Goal: Information Seeking & Learning: Learn about a topic

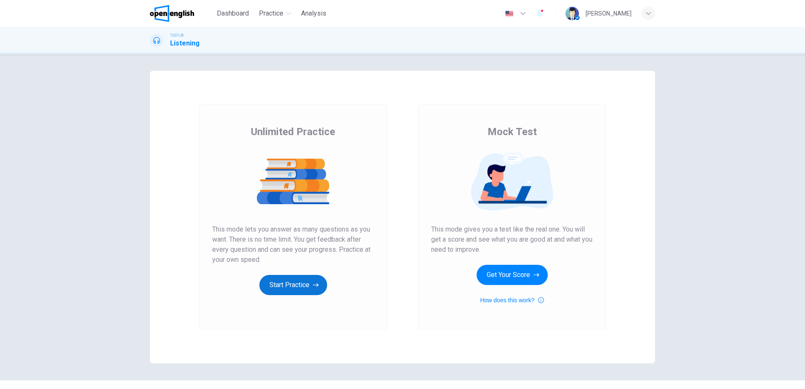
click at [277, 281] on button "Start Practice" at bounding box center [293, 285] width 68 height 20
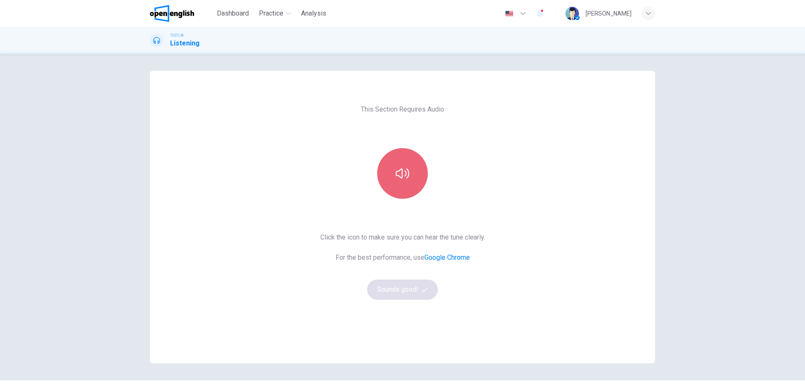
click at [397, 177] on icon "button" at bounding box center [402, 173] width 13 height 13
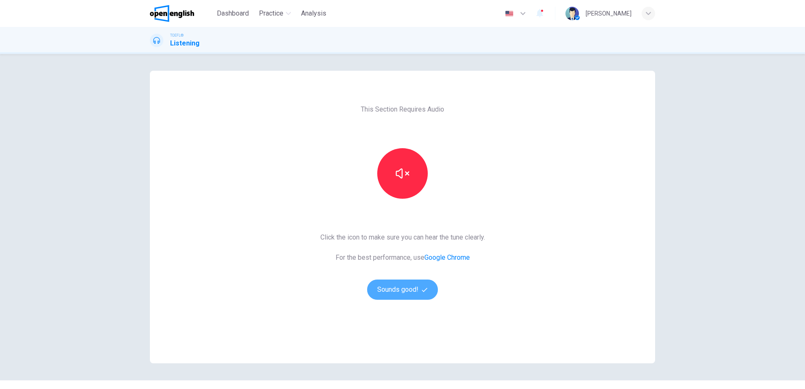
drag, startPoint x: 399, startPoint y: 290, endPoint x: 690, endPoint y: 324, distance: 292.5
click at [399, 290] on button "Sounds good!" at bounding box center [402, 290] width 71 height 20
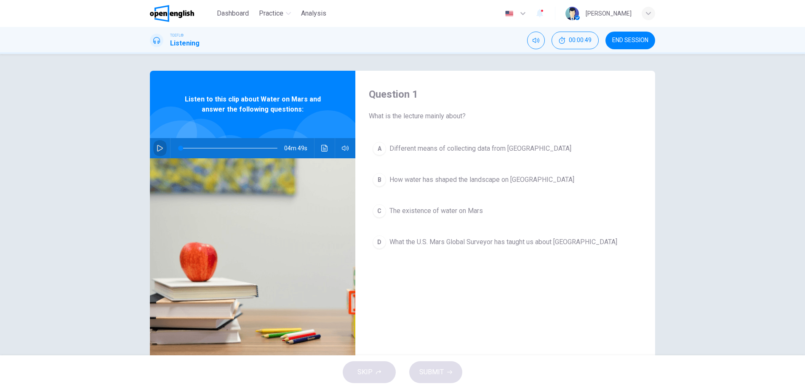
click at [157, 148] on icon "button" at bounding box center [160, 148] width 7 height 7
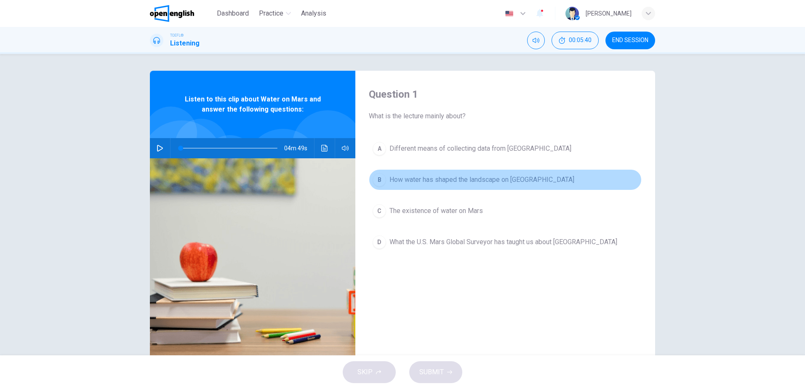
click at [493, 179] on span "How water has shaped the landscape on [GEOGRAPHIC_DATA]" at bounding box center [481, 180] width 185 height 10
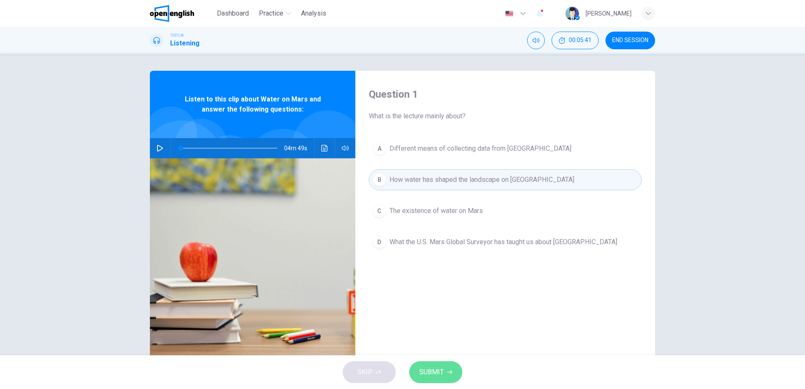
click at [435, 371] on span "SUBMIT" at bounding box center [431, 372] width 24 height 12
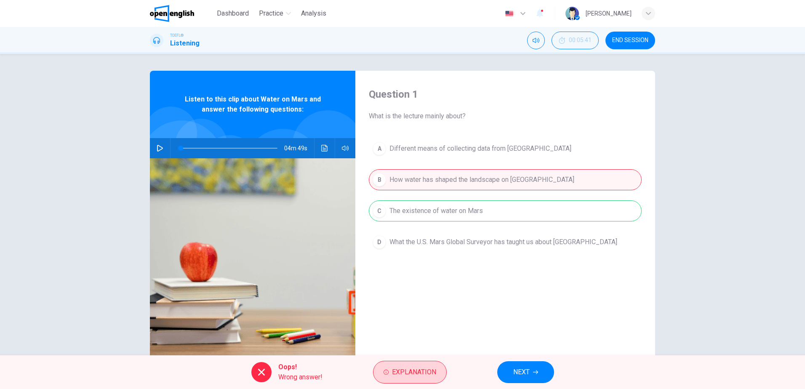
click at [397, 367] on span "Explanation" at bounding box center [414, 372] width 44 height 12
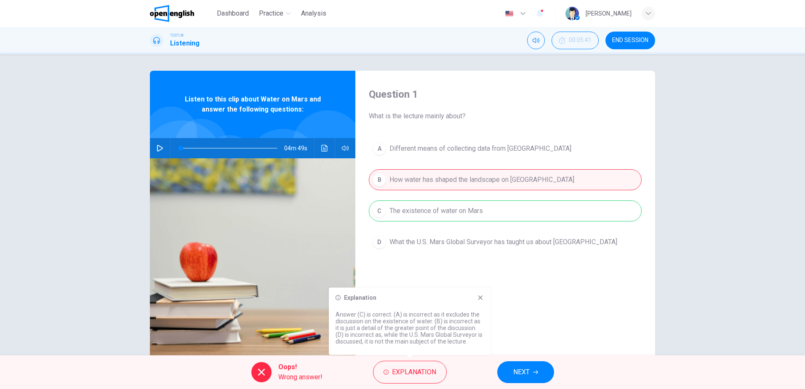
click at [482, 299] on icon at bounding box center [480, 298] width 5 height 5
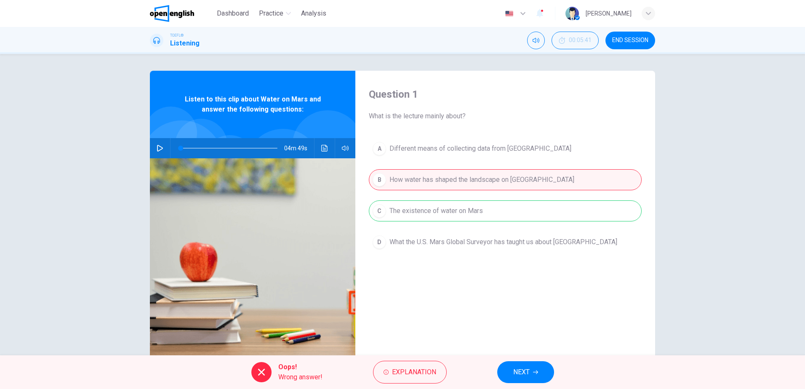
click at [157, 147] on icon "button" at bounding box center [160, 148] width 7 height 7
click at [529, 371] on span "NEXT" at bounding box center [521, 372] width 16 height 12
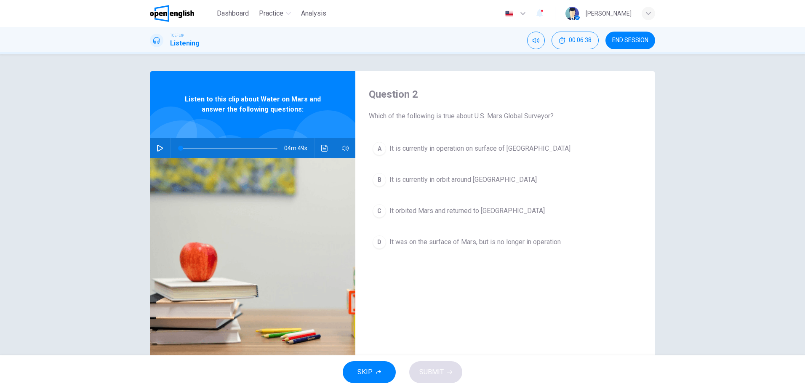
click at [160, 147] on icon "button" at bounding box center [160, 148] width 7 height 7
click at [476, 211] on span "It orbited Mars and returned to [GEOGRAPHIC_DATA]" at bounding box center [466, 211] width 155 height 10
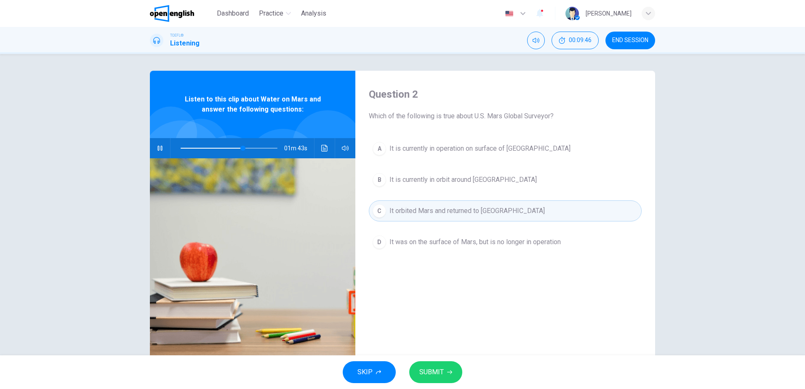
click at [420, 372] on span "SUBMIT" at bounding box center [431, 372] width 24 height 12
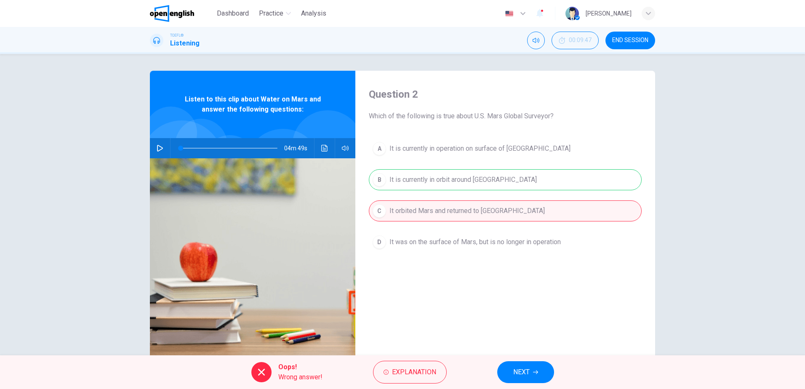
click at [523, 373] on span "NEXT" at bounding box center [521, 372] width 16 height 12
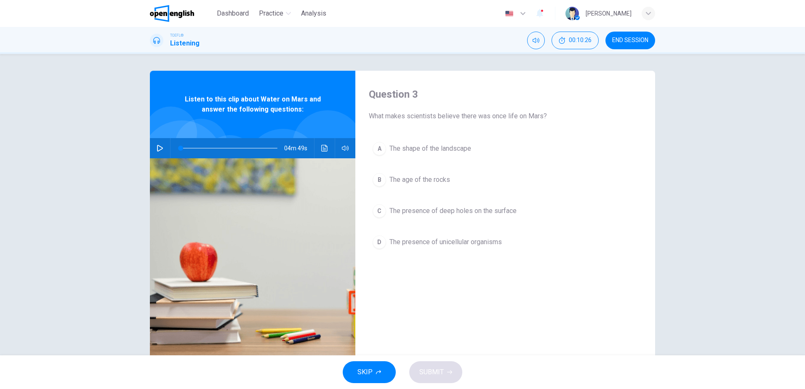
click at [161, 149] on icon "button" at bounding box center [160, 148] width 7 height 7
click at [437, 177] on span "The age of the rocks" at bounding box center [419, 180] width 61 height 10
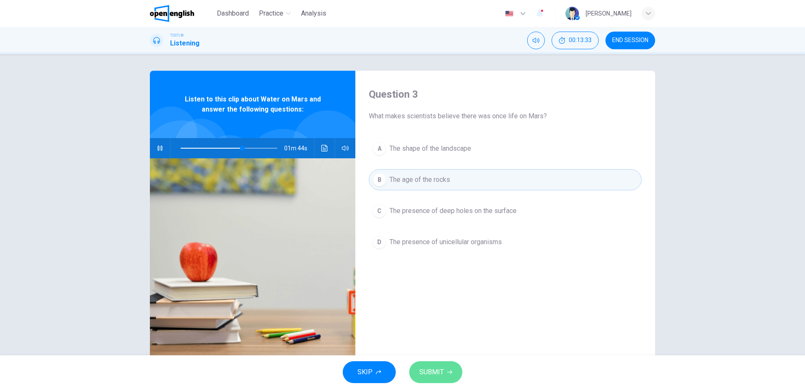
click at [445, 371] on button "SUBMIT" at bounding box center [435, 372] width 53 height 22
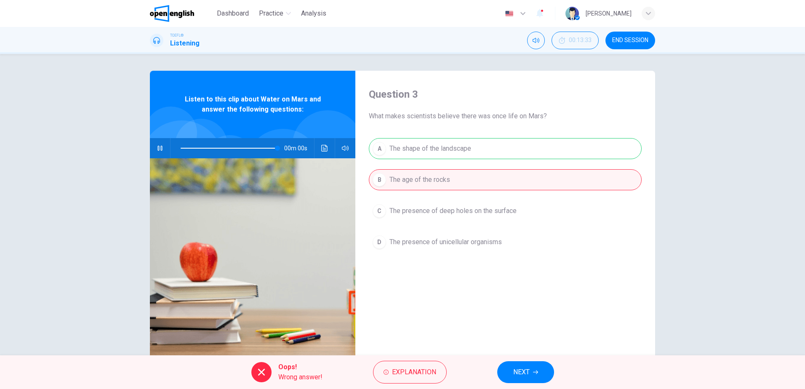
type input "*"
click at [532, 369] on button "NEXT" at bounding box center [525, 372] width 57 height 22
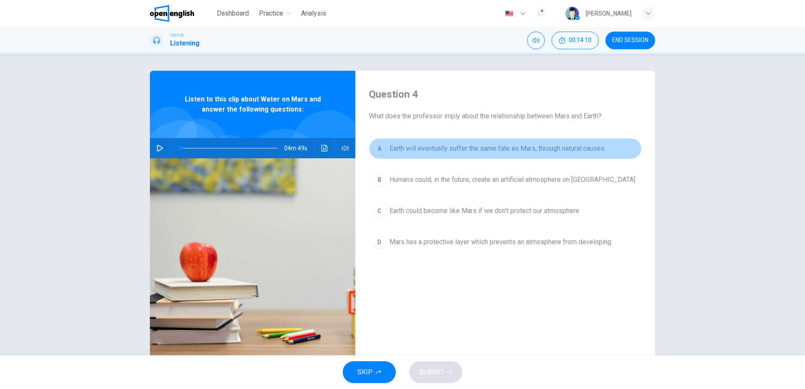
click at [560, 144] on span "Earth will eventually suffer the same fate as Mars, through natural causes" at bounding box center [496, 149] width 215 height 10
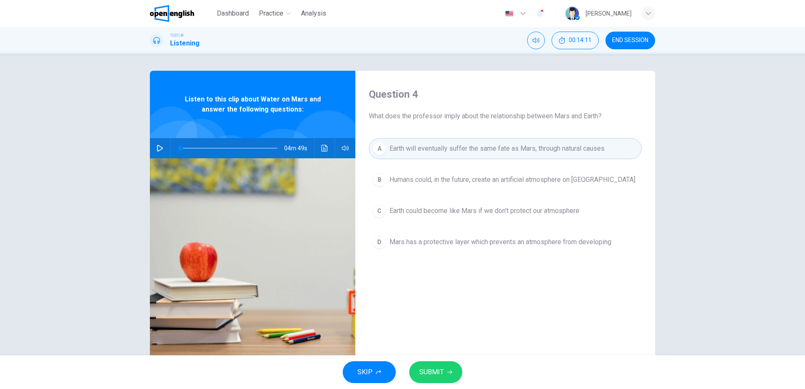
click at [444, 371] on button "SUBMIT" at bounding box center [435, 372] width 53 height 22
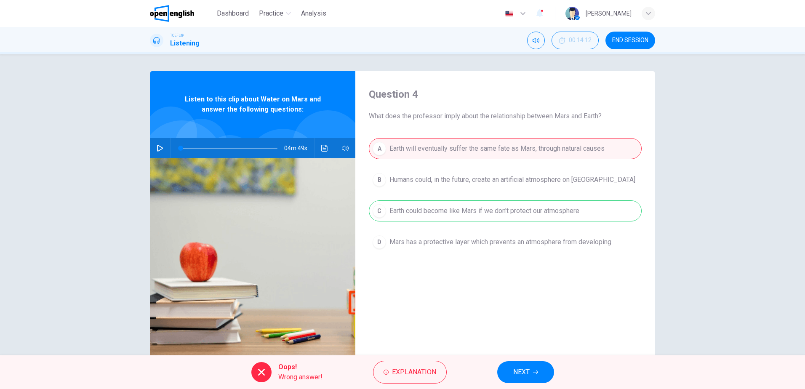
click at [532, 374] on button "NEXT" at bounding box center [525, 372] width 57 height 22
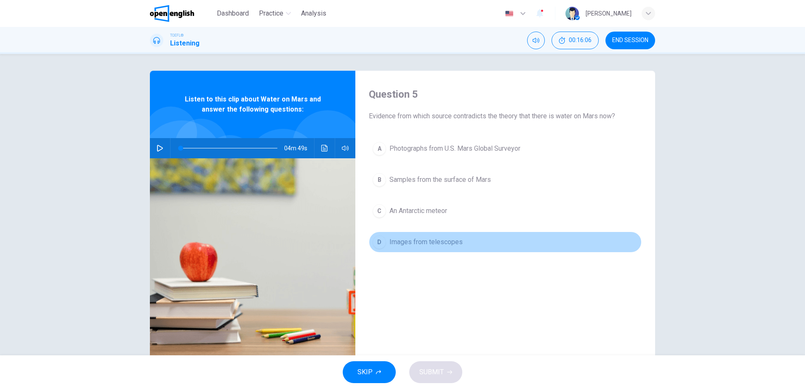
click at [432, 240] on span "Images from telescopes" at bounding box center [425, 242] width 73 height 10
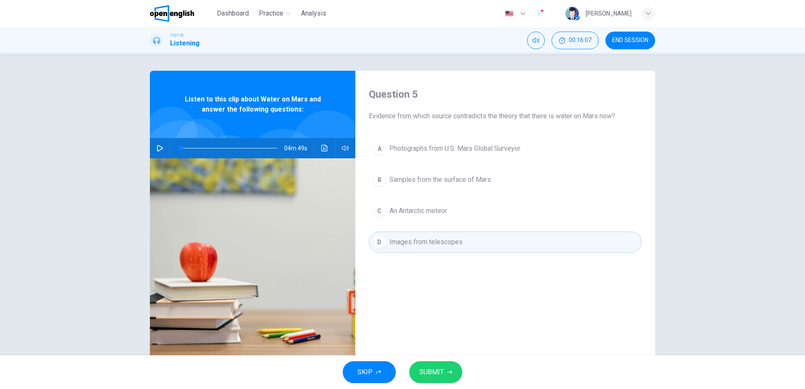
click at [431, 370] on span "SUBMIT" at bounding box center [431, 372] width 24 height 12
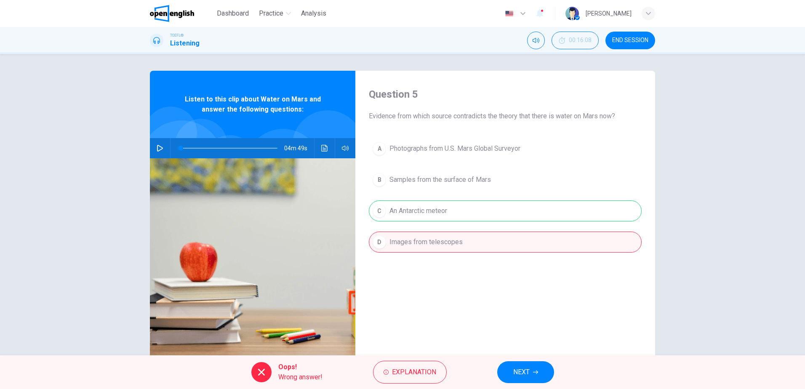
click at [528, 369] on span "NEXT" at bounding box center [521, 372] width 16 height 12
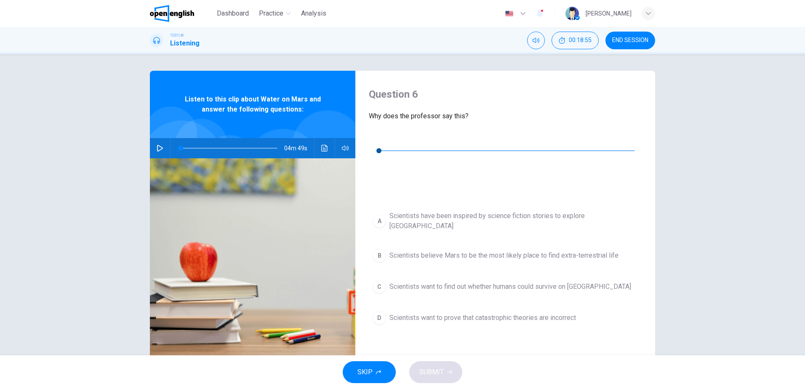
click at [379, 141] on icon "button" at bounding box center [375, 138] width 7 height 7
type input "*"
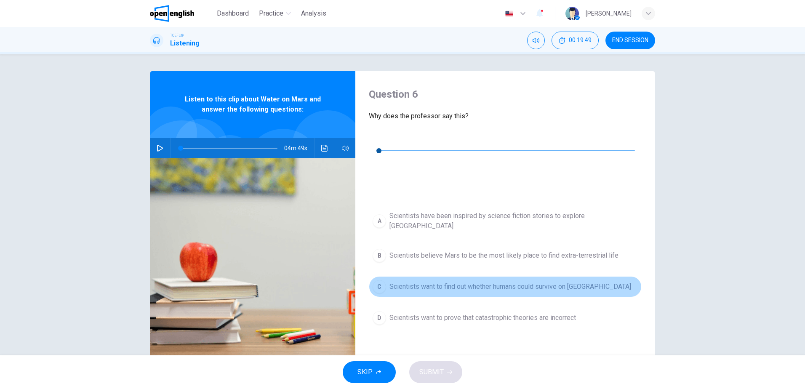
click at [556, 282] on span "Scientists want to find out whether humans could survive on [GEOGRAPHIC_DATA]" at bounding box center [510, 287] width 242 height 10
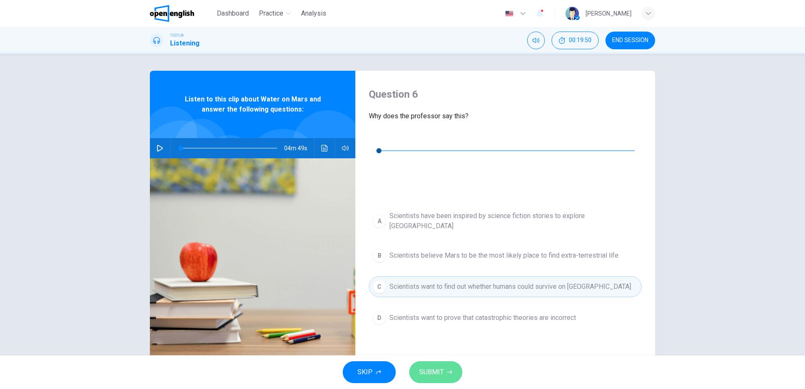
click at [437, 365] on button "SUBMIT" at bounding box center [435, 372] width 53 height 22
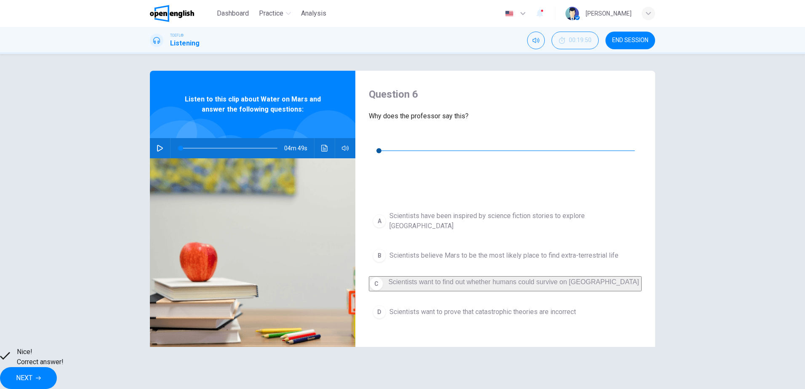
click at [32, 372] on span "NEXT" at bounding box center [24, 378] width 16 height 12
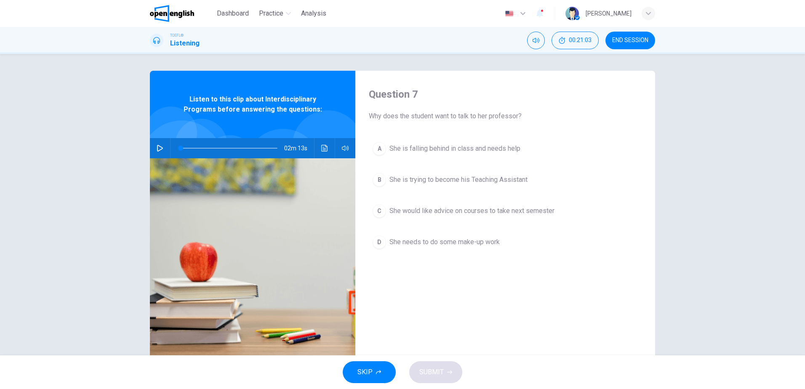
click at [157, 146] on icon "button" at bounding box center [160, 148] width 7 height 7
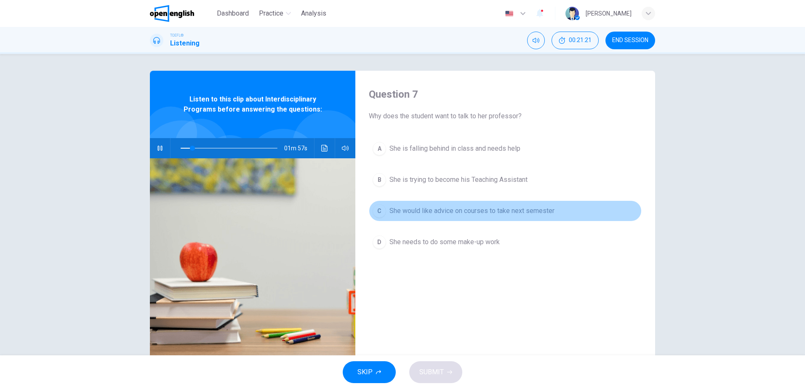
click at [496, 213] on span "She would like advice on courses to take next semester" at bounding box center [471, 211] width 165 height 10
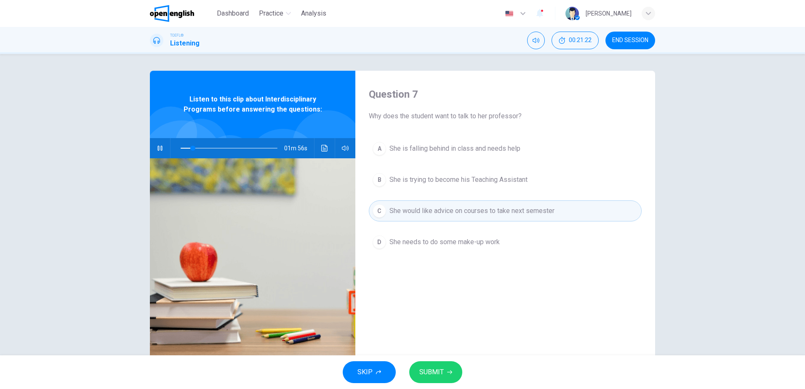
click at [432, 364] on button "SUBMIT" at bounding box center [435, 372] width 53 height 22
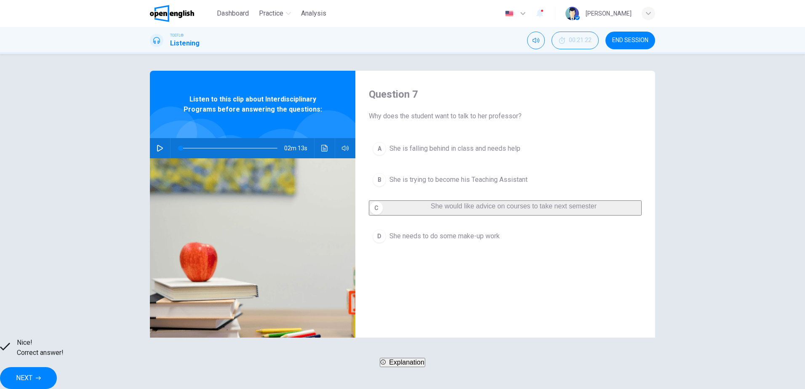
click at [159, 148] on icon "button" at bounding box center [160, 148] width 7 height 7
click at [57, 373] on button "NEXT" at bounding box center [28, 378] width 57 height 22
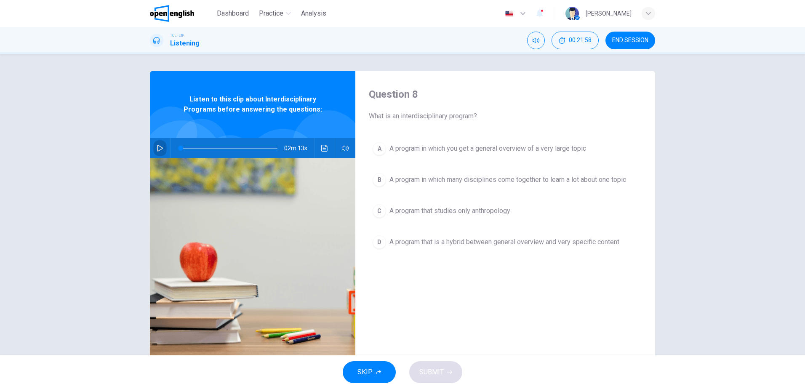
click at [159, 146] on icon "button" at bounding box center [160, 148] width 7 height 7
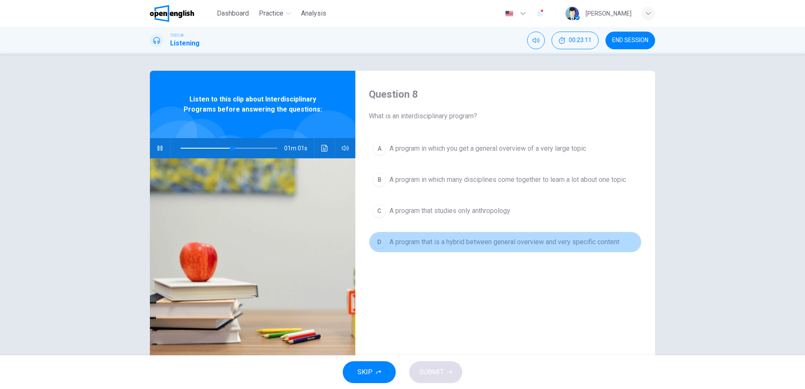
click at [559, 239] on span "A program that is a hybrid between general overview and very specific content" at bounding box center [504, 242] width 230 height 10
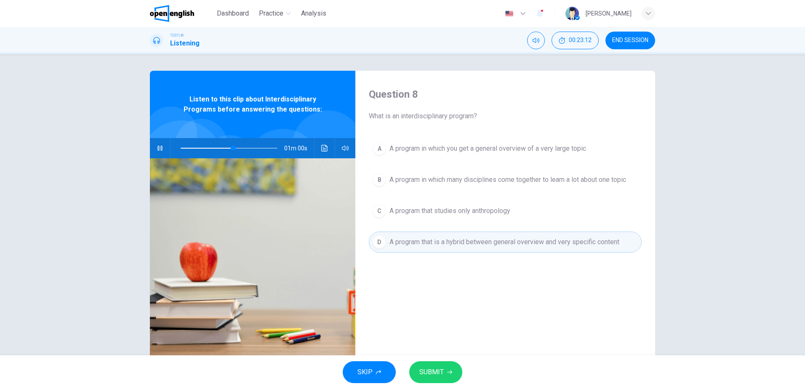
click at [424, 369] on span "SUBMIT" at bounding box center [431, 372] width 24 height 12
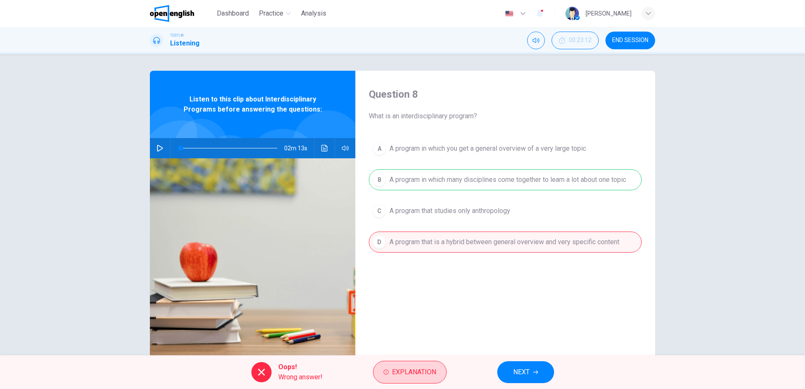
click at [409, 374] on span "Explanation" at bounding box center [414, 372] width 44 height 12
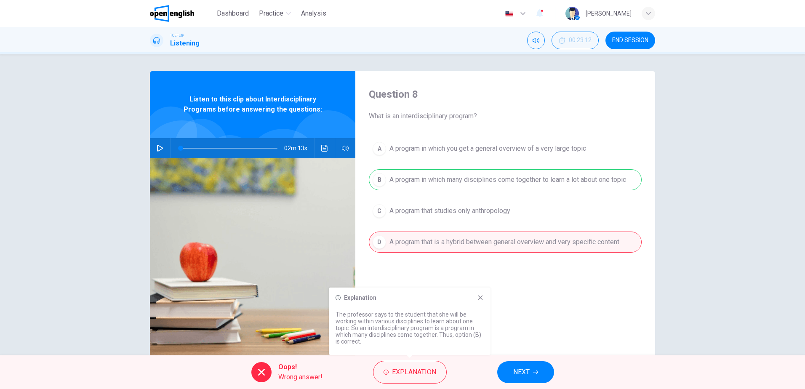
click at [609, 315] on div "Question 8 What is an interdisciplinary program? A A program in which you get a…" at bounding box center [505, 217] width 300 height 293
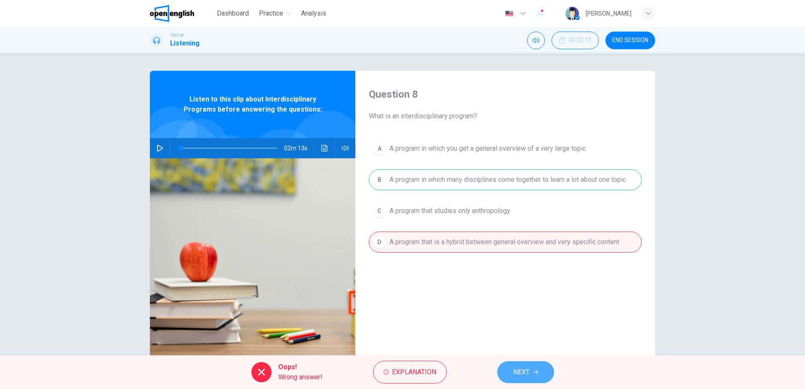
click at [531, 370] on button "NEXT" at bounding box center [525, 372] width 57 height 22
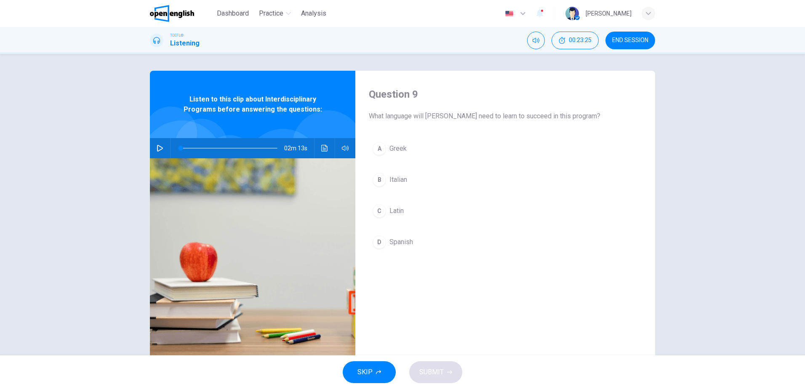
click at [154, 149] on button "button" at bounding box center [159, 148] width 13 height 20
click at [395, 211] on span "Latin" at bounding box center [396, 211] width 14 height 10
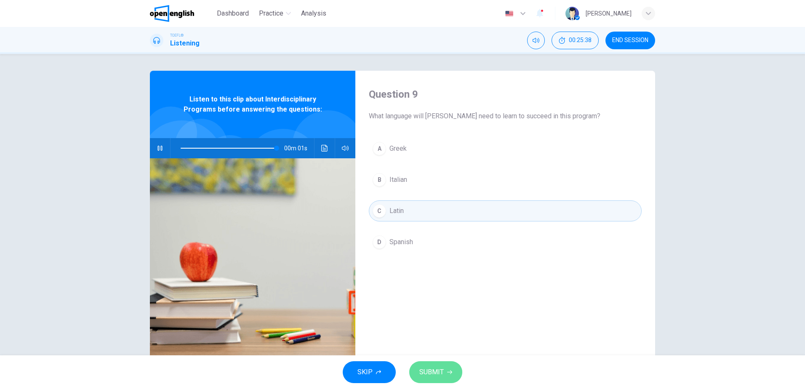
click at [441, 371] on span "SUBMIT" at bounding box center [431, 372] width 24 height 12
type input "*"
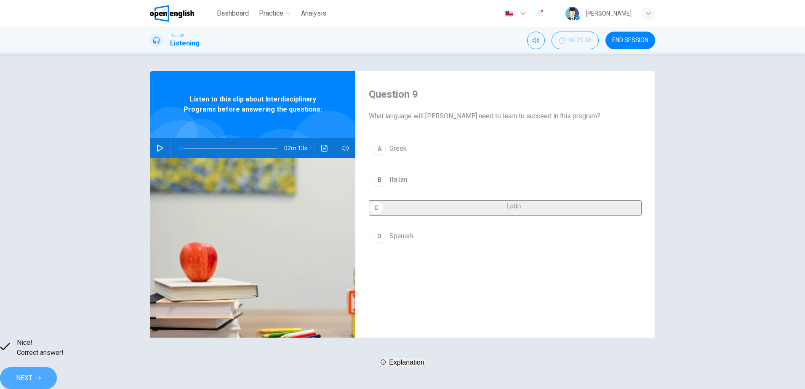
click at [32, 372] on span "NEXT" at bounding box center [24, 378] width 16 height 12
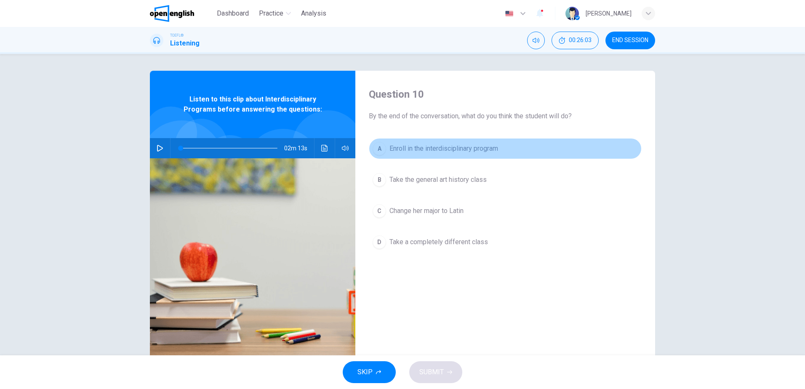
click at [483, 150] on span "Enroll in the interdisciplinary program" at bounding box center [443, 149] width 109 height 10
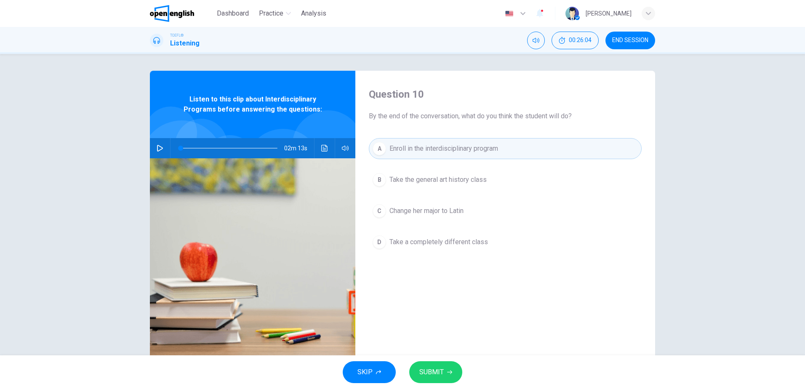
click at [437, 376] on span "SUBMIT" at bounding box center [431, 372] width 24 height 12
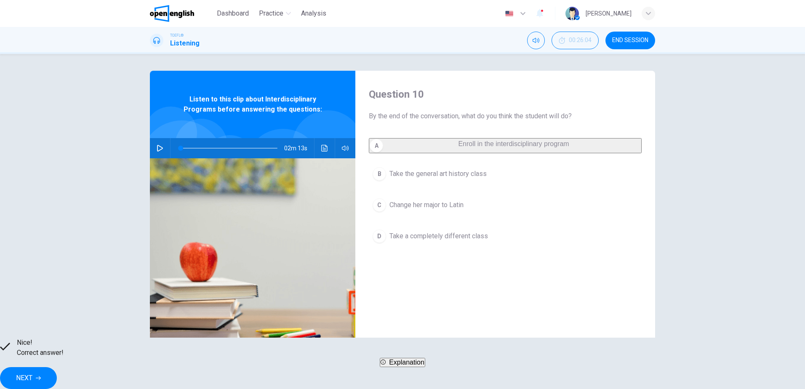
click at [32, 372] on span "NEXT" at bounding box center [24, 378] width 16 height 12
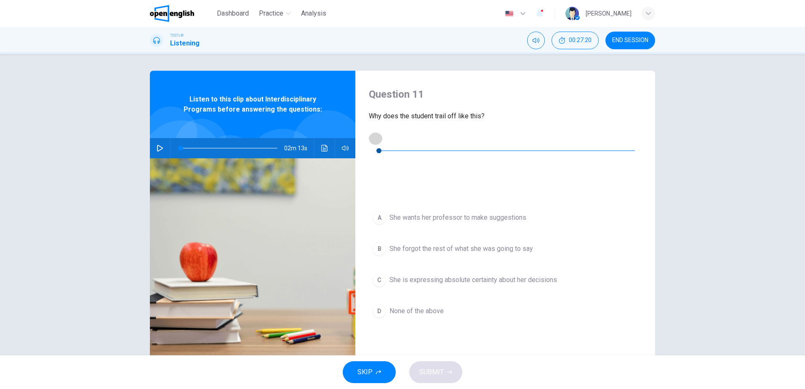
click at [378, 141] on icon "button" at bounding box center [375, 138] width 7 height 7
type input "*"
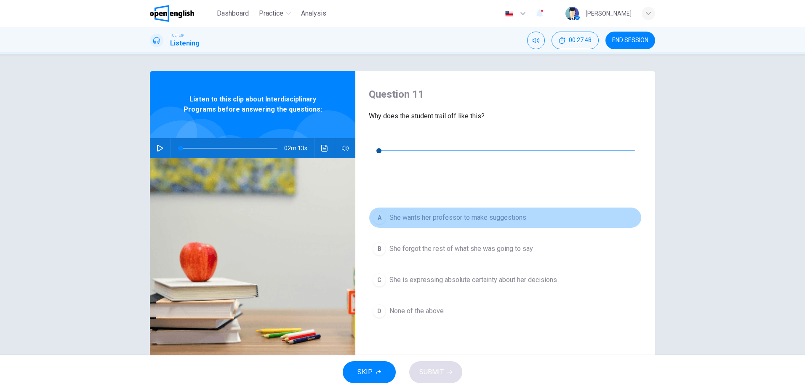
click at [470, 213] on span "She wants her professor to make suggestions" at bounding box center [457, 218] width 137 height 10
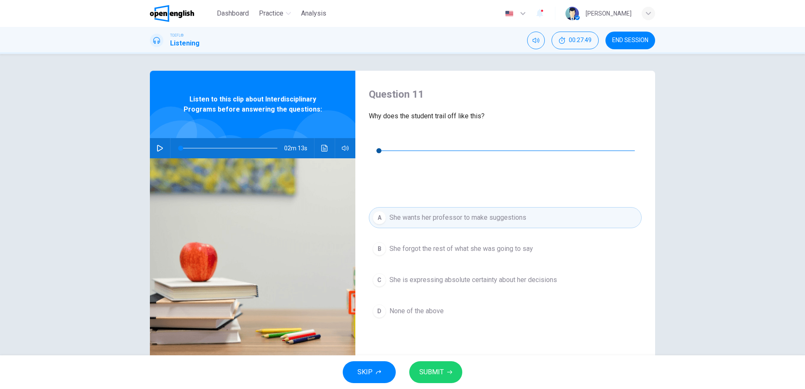
click at [440, 375] on span "SUBMIT" at bounding box center [431, 372] width 24 height 12
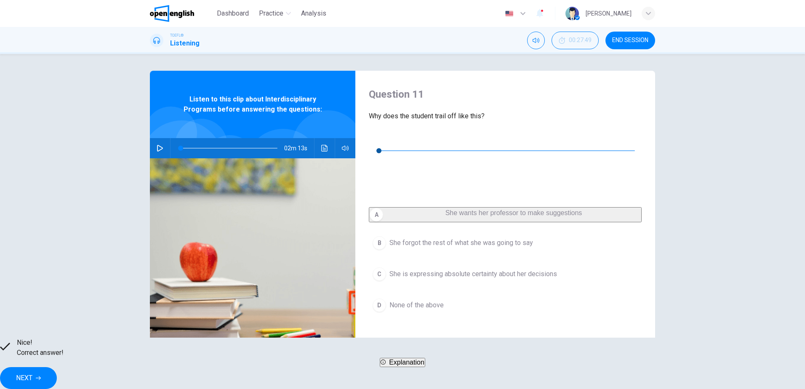
click at [57, 372] on button "NEXT" at bounding box center [28, 378] width 57 height 22
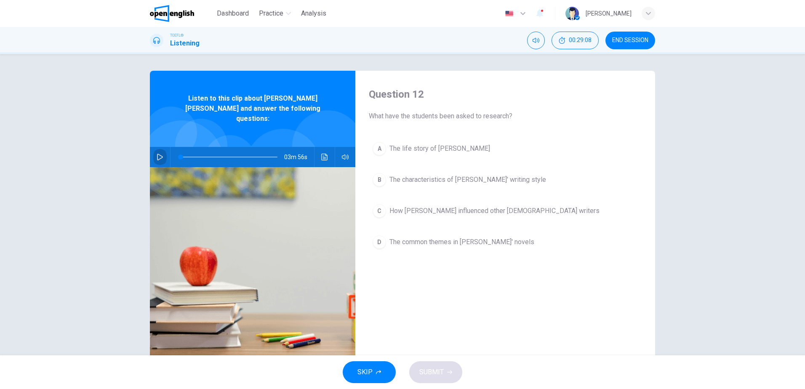
click at [157, 154] on icon "button" at bounding box center [160, 157] width 7 height 7
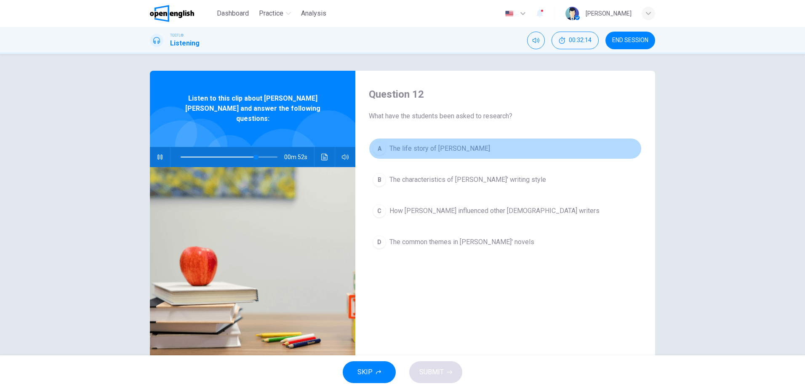
click at [450, 147] on span "The life story of [PERSON_NAME]" at bounding box center [439, 149] width 101 height 10
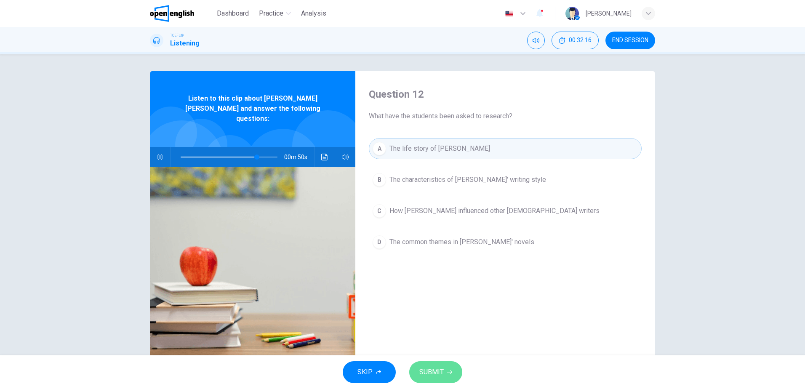
click at [448, 375] on button "SUBMIT" at bounding box center [435, 372] width 53 height 22
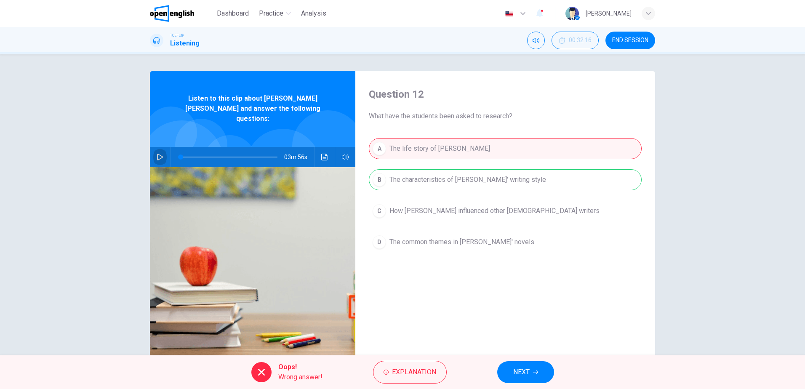
click at [157, 154] on icon "button" at bounding box center [160, 157] width 7 height 7
click at [418, 371] on span "Explanation" at bounding box center [414, 372] width 44 height 12
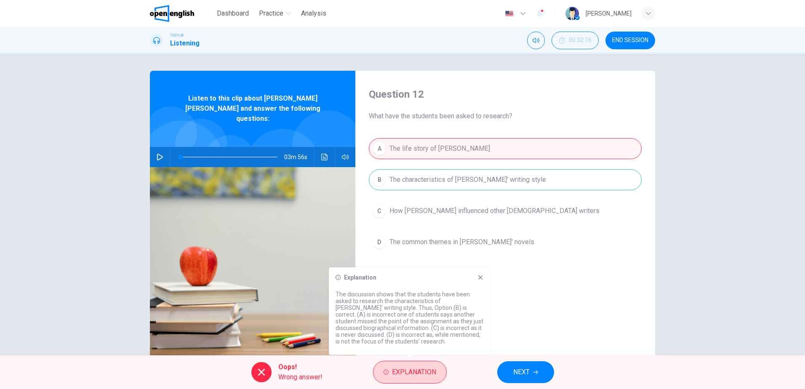
click at [405, 368] on span "Explanation" at bounding box center [414, 372] width 44 height 12
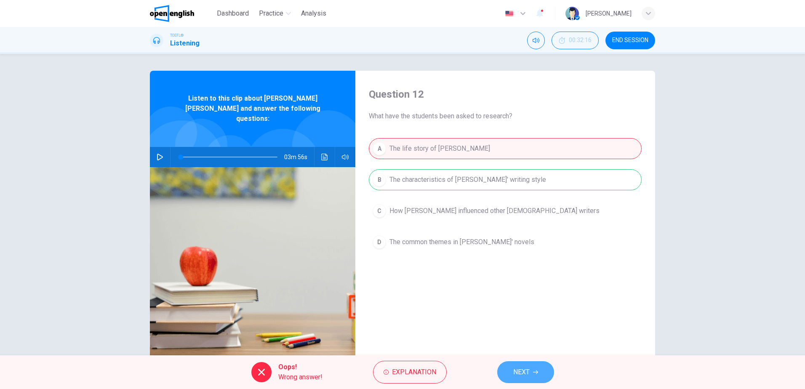
click at [522, 367] on span "NEXT" at bounding box center [521, 372] width 16 height 12
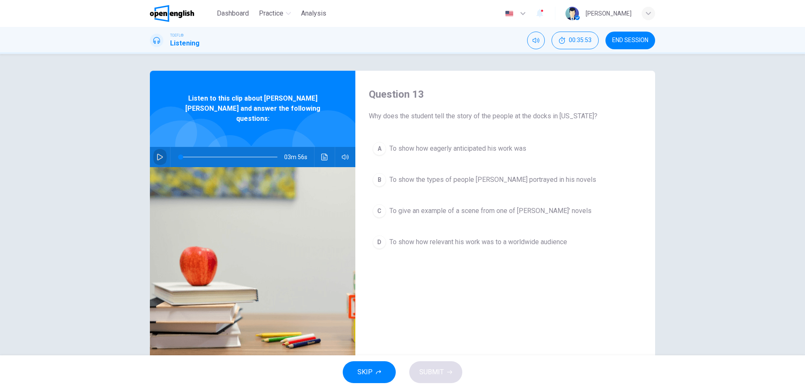
click at [163, 147] on button "button" at bounding box center [159, 157] width 13 height 20
click at [503, 240] on span "To show how relevant his work was to a worldwide audience" at bounding box center [478, 242] width 178 height 10
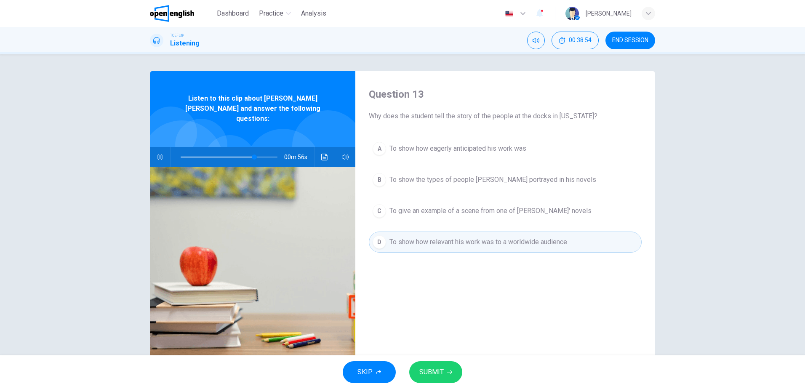
click at [427, 364] on button "SUBMIT" at bounding box center [435, 372] width 53 height 22
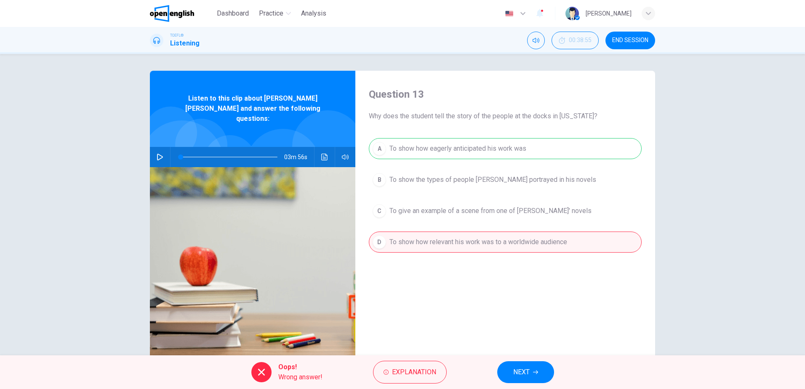
click at [528, 367] on span "NEXT" at bounding box center [521, 372] width 16 height 12
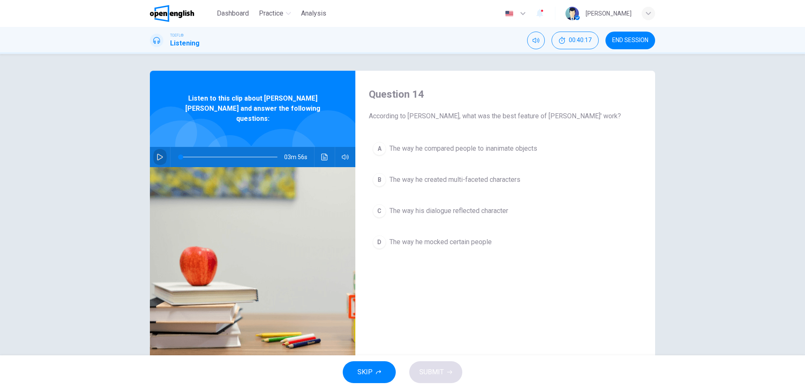
click at [157, 154] on icon "button" at bounding box center [160, 157] width 6 height 7
click at [439, 237] on span "The way he mocked certain people" at bounding box center [440, 242] width 102 height 10
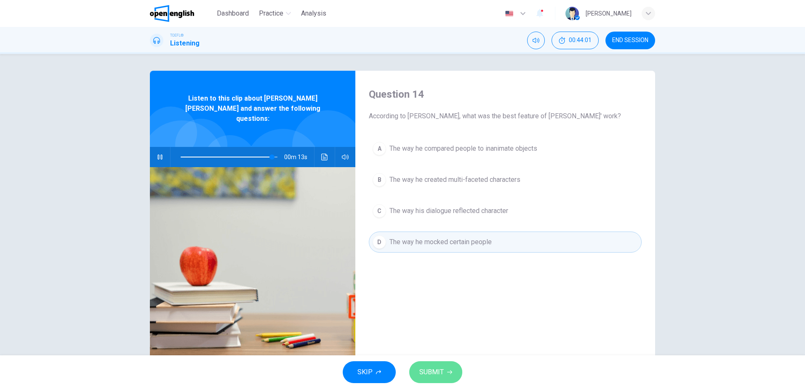
click at [435, 376] on span "SUBMIT" at bounding box center [431, 372] width 24 height 12
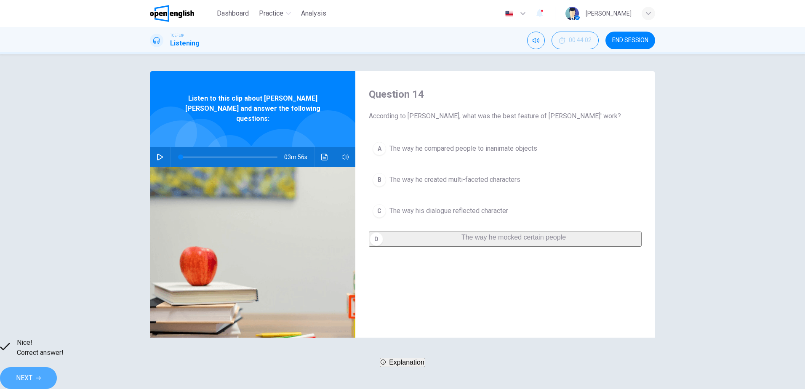
click at [32, 372] on span "NEXT" at bounding box center [24, 378] width 16 height 12
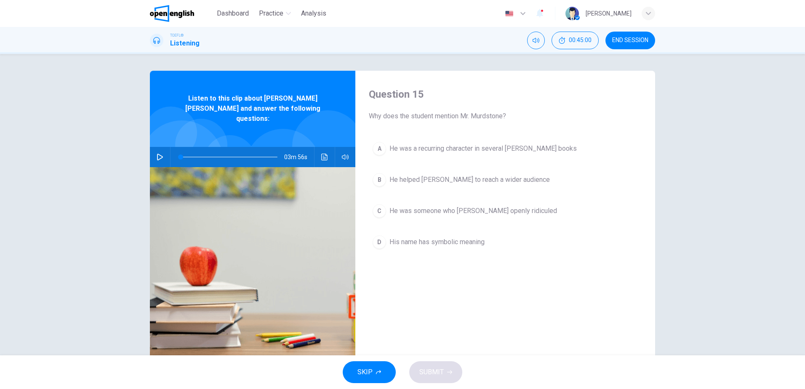
click at [156, 152] on button "button" at bounding box center [159, 157] width 13 height 20
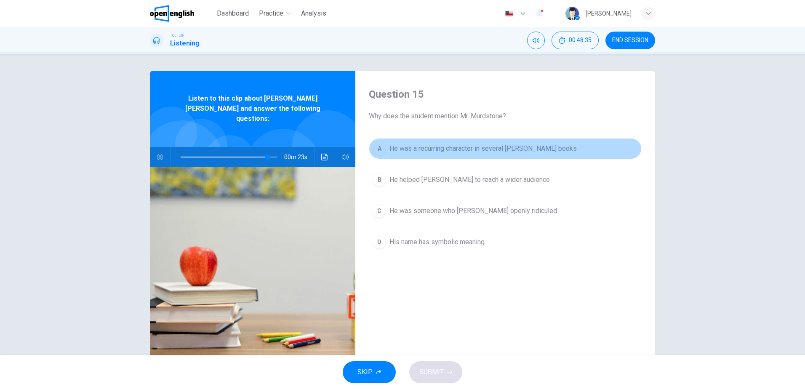
click at [484, 149] on span "He was a recurring character in several [PERSON_NAME] books" at bounding box center [482, 149] width 187 height 10
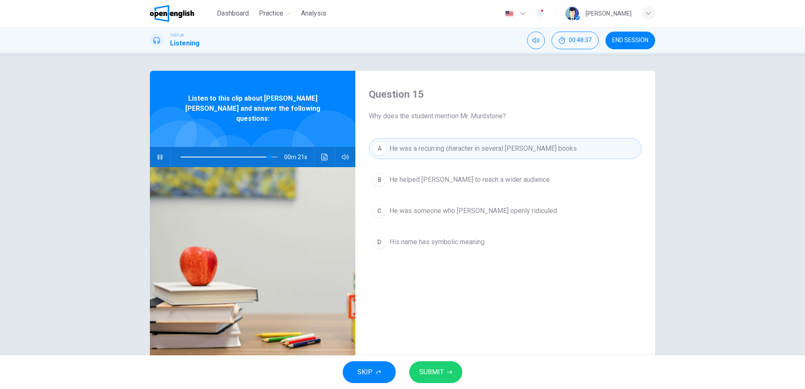
click at [437, 371] on span "SUBMIT" at bounding box center [431, 372] width 24 height 12
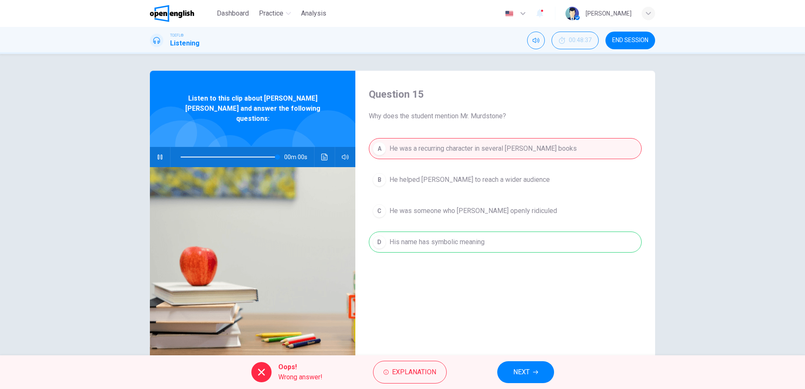
type input "*"
click at [416, 380] on button "Explanation" at bounding box center [410, 372] width 74 height 23
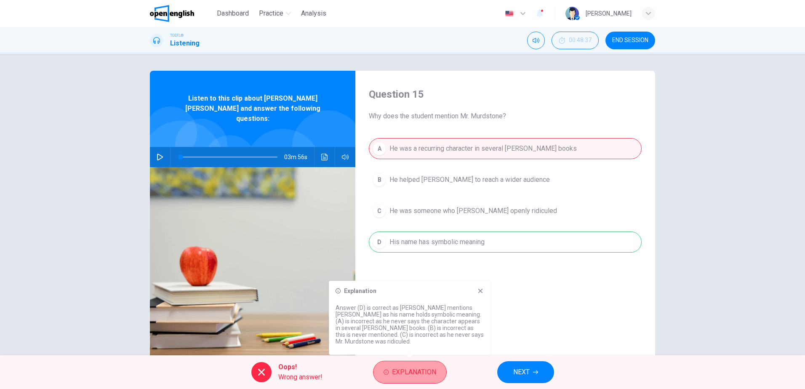
click at [423, 368] on span "Explanation" at bounding box center [414, 372] width 44 height 12
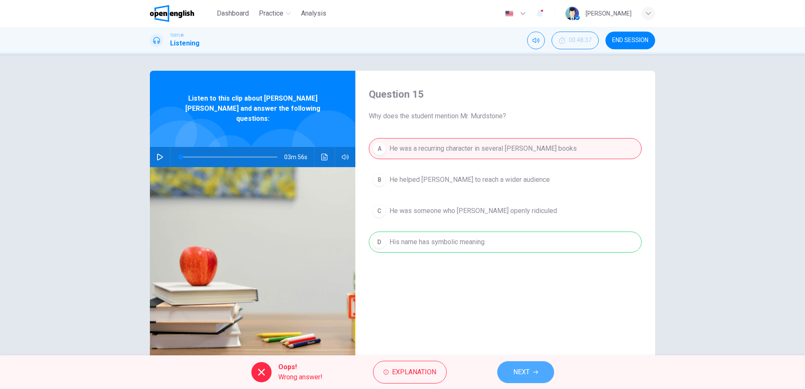
click at [520, 367] on span "NEXT" at bounding box center [521, 372] width 16 height 12
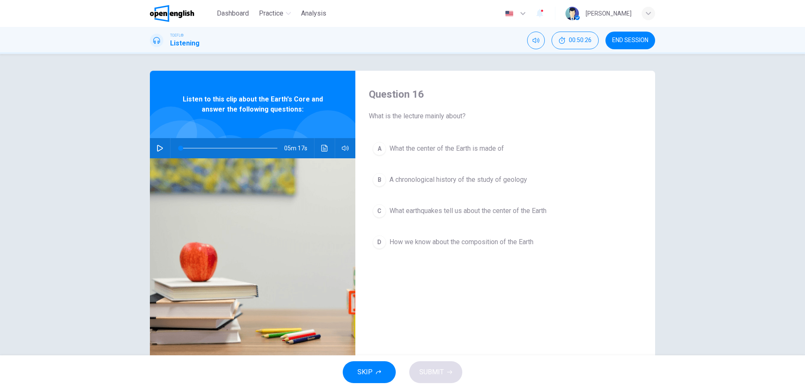
click at [160, 149] on icon "button" at bounding box center [160, 148] width 6 height 7
click at [159, 149] on icon "button" at bounding box center [160, 148] width 7 height 7
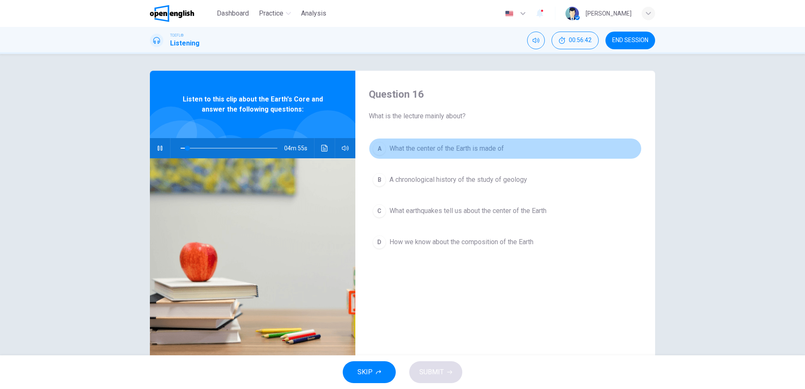
click at [466, 148] on span "What the center of the Earth is made of" at bounding box center [446, 149] width 115 height 10
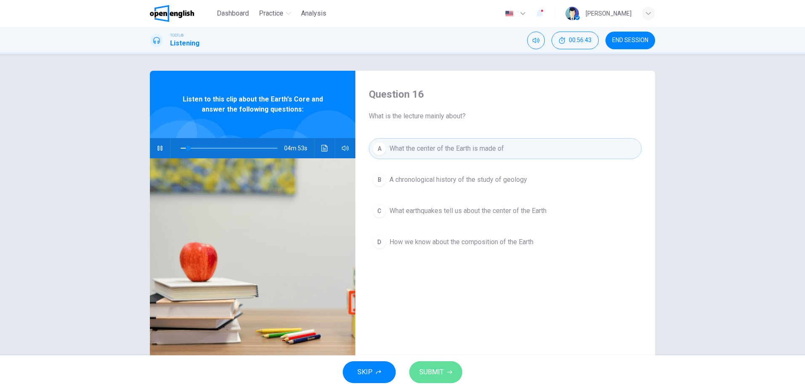
click at [444, 368] on button "SUBMIT" at bounding box center [435, 372] width 53 height 22
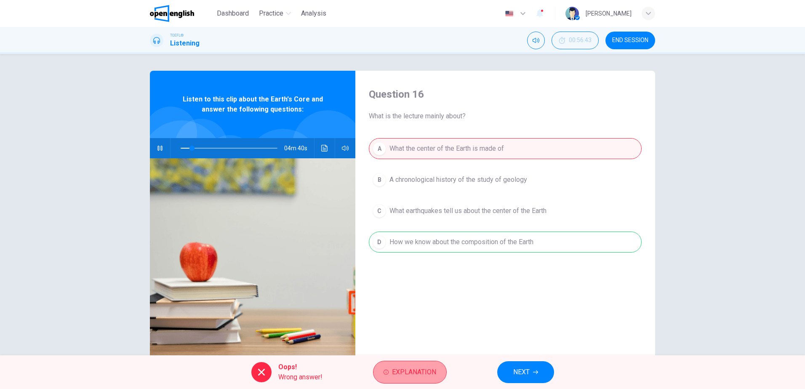
click at [416, 367] on span "Explanation" at bounding box center [414, 372] width 44 height 12
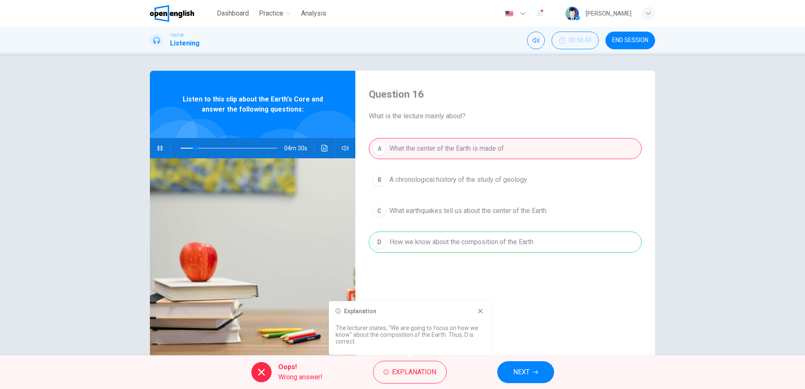
click at [480, 310] on icon at bounding box center [480, 311] width 7 height 7
click at [709, 254] on div "Question 16 What is the lecture mainly about? A What the center of the Earth is…" at bounding box center [402, 204] width 805 height 301
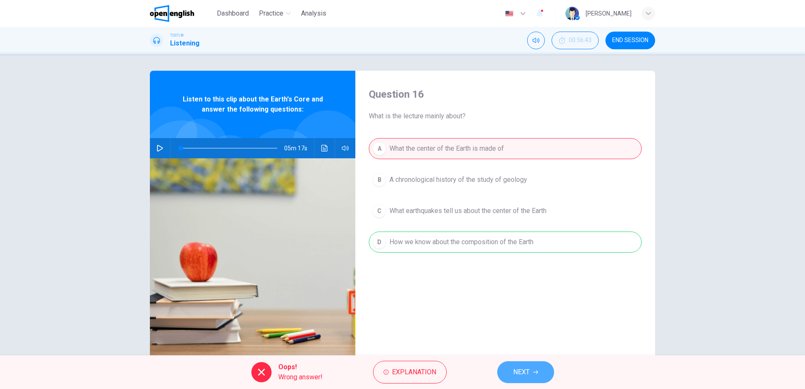
click at [528, 366] on button "NEXT" at bounding box center [525, 372] width 57 height 22
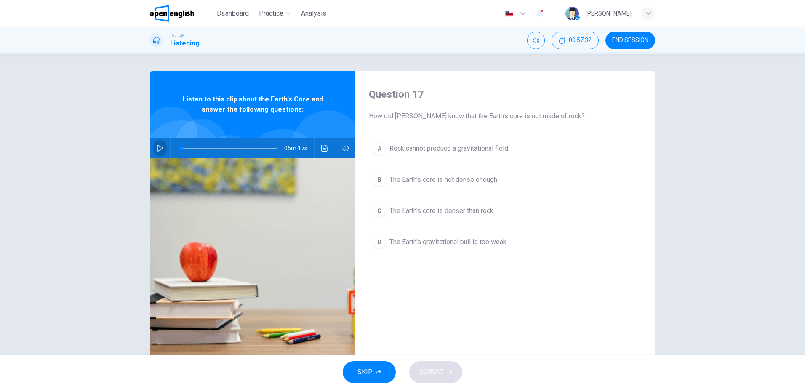
click at [157, 148] on icon "button" at bounding box center [160, 148] width 7 height 7
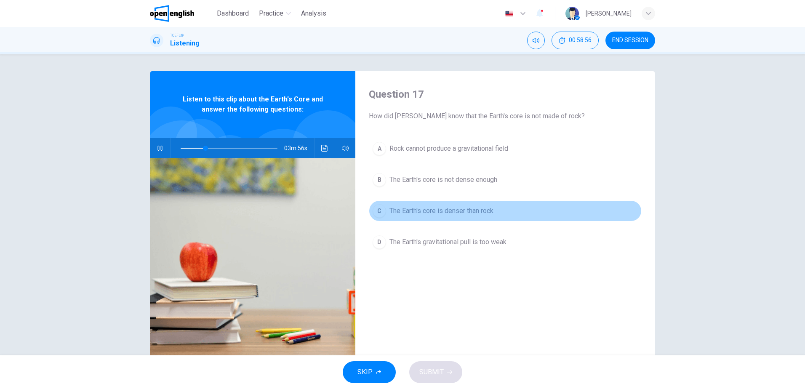
click at [463, 210] on span "The Earth's core is denser than rock" at bounding box center [441, 211] width 104 height 10
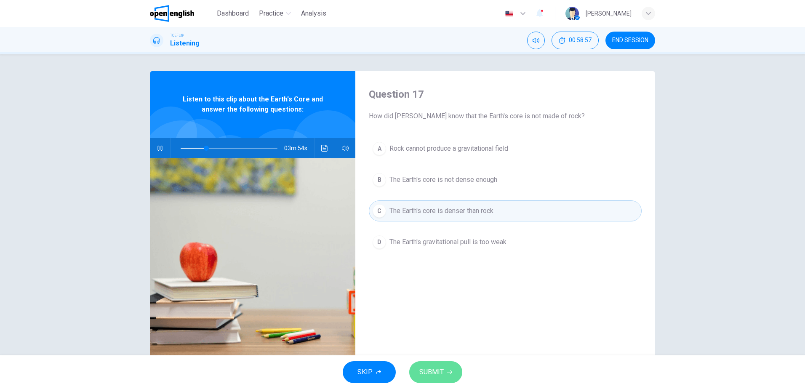
click at [439, 367] on span "SUBMIT" at bounding box center [431, 372] width 24 height 12
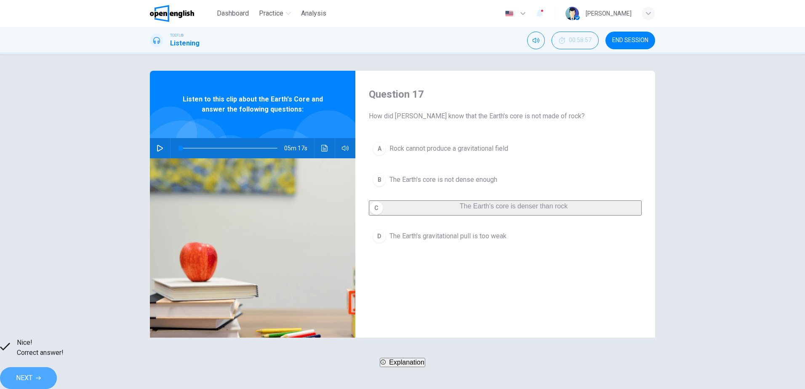
click at [32, 373] on span "NEXT" at bounding box center [24, 378] width 16 height 12
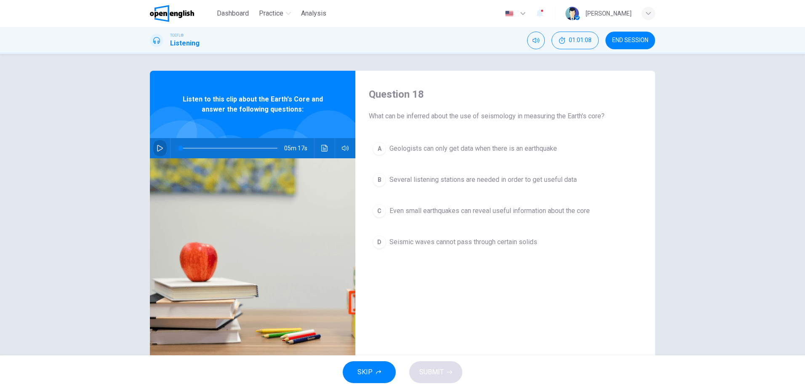
click at [162, 149] on button "button" at bounding box center [159, 148] width 13 height 20
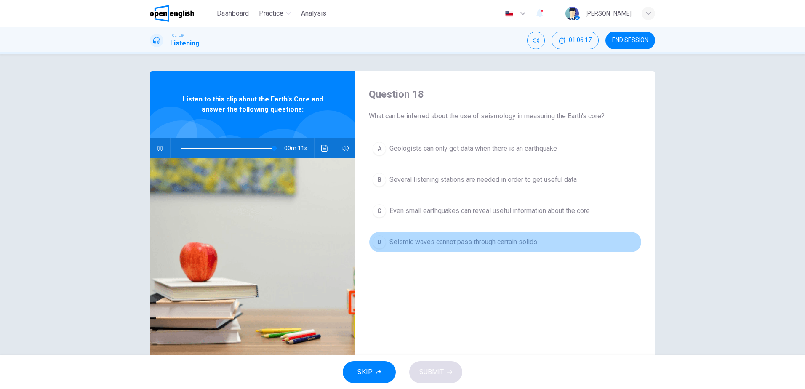
click at [512, 240] on span "Seismic waves cannot pass through certain solids" at bounding box center [463, 242] width 148 height 10
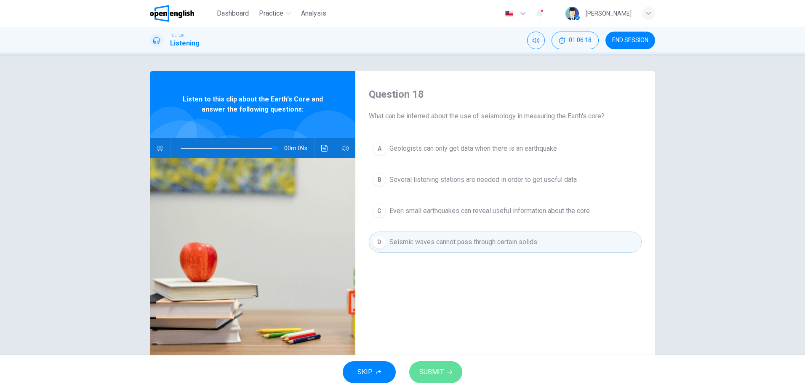
click at [428, 374] on span "SUBMIT" at bounding box center [431, 372] width 24 height 12
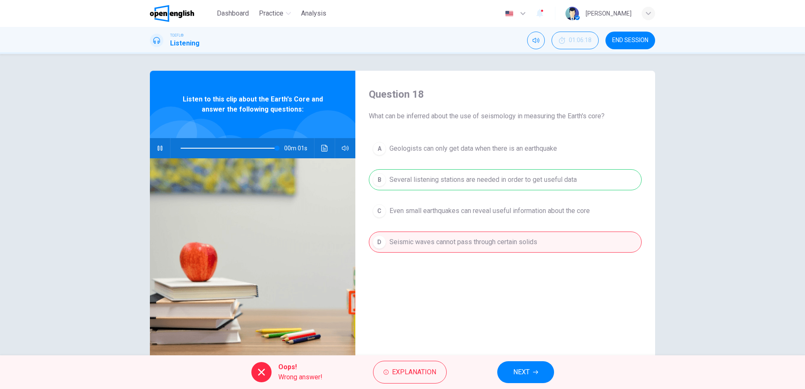
type input "*"
click at [620, 32] on button "END SESSION" at bounding box center [630, 41] width 50 height 18
